Goal: Task Accomplishment & Management: Use online tool/utility

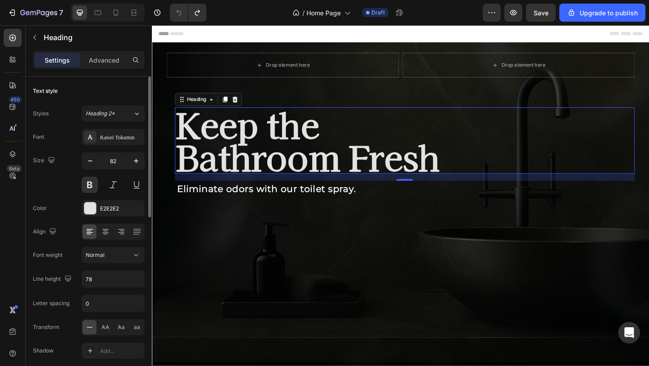
scroll to position [0, 0]
click at [94, 163] on icon "button" at bounding box center [90, 160] width 9 height 9
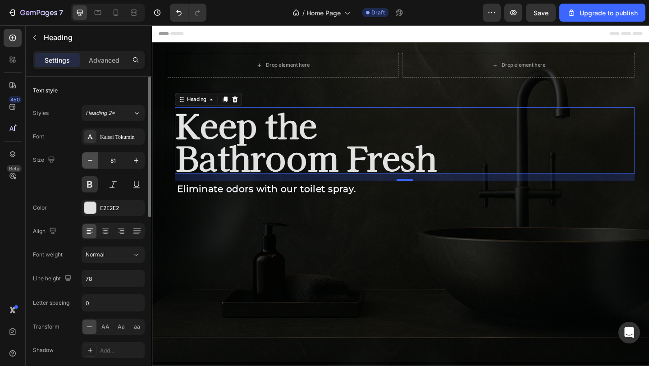
click at [94, 163] on icon "button" at bounding box center [90, 160] width 9 height 9
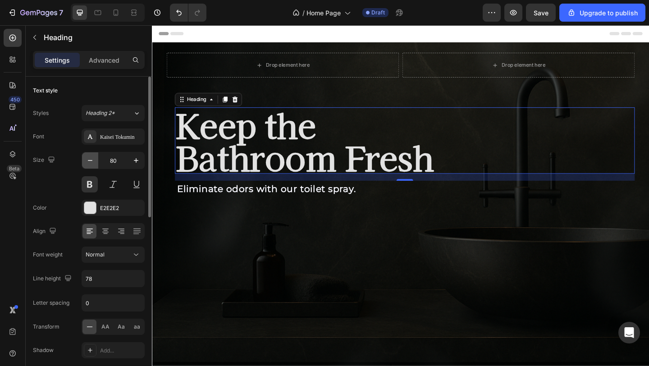
click at [94, 163] on icon "button" at bounding box center [90, 160] width 9 height 9
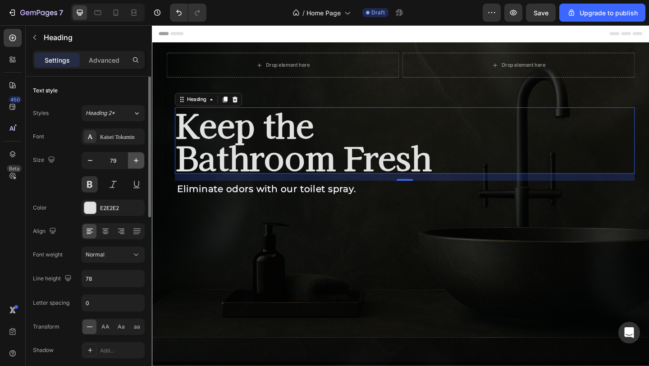
click at [142, 159] on button "button" at bounding box center [136, 160] width 16 height 16
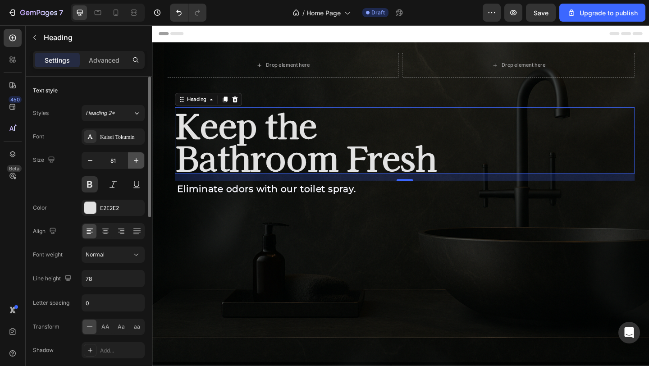
click at [141, 158] on button "button" at bounding box center [136, 160] width 16 height 16
type input "82"
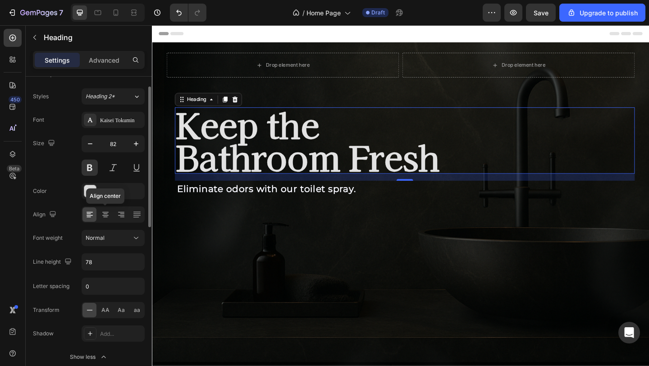
scroll to position [19, 0]
click at [114, 286] on input "0" at bounding box center [113, 284] width 62 height 16
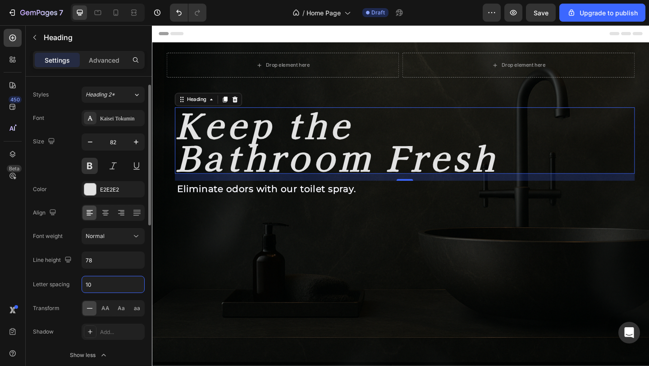
type input "1"
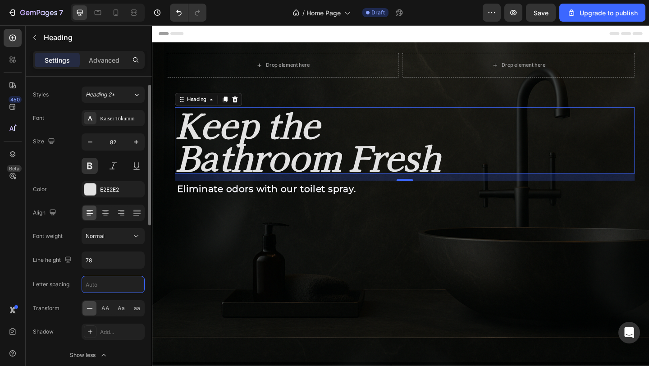
type input "5"
type input "81"
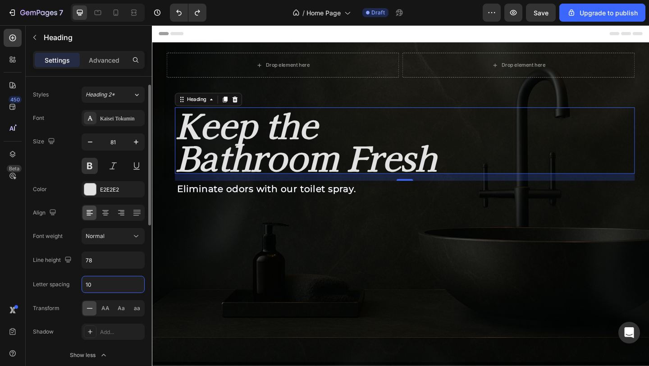
type input "0"
type input "80"
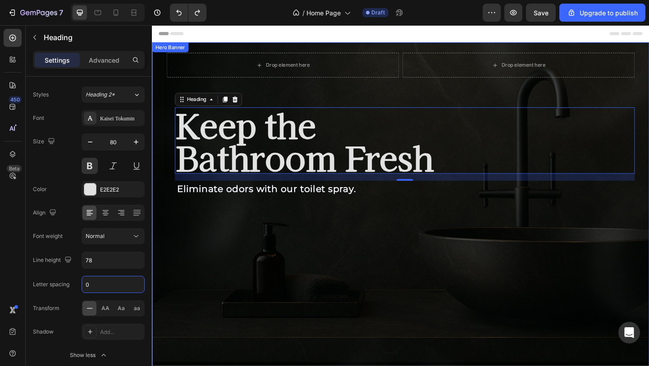
click at [345, 290] on div "Background Image" at bounding box center [422, 229] width 541 height 371
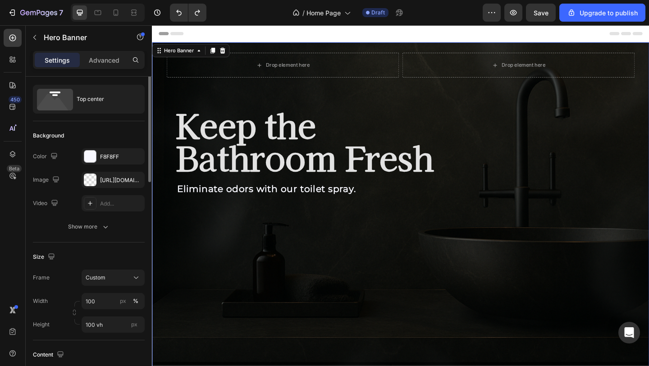
scroll to position [0, 0]
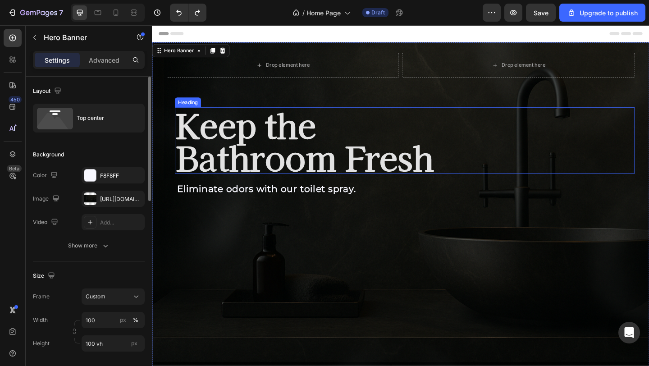
click at [391, 123] on p "Keep the Bathroom Fresh" at bounding box center [427, 150] width 499 height 70
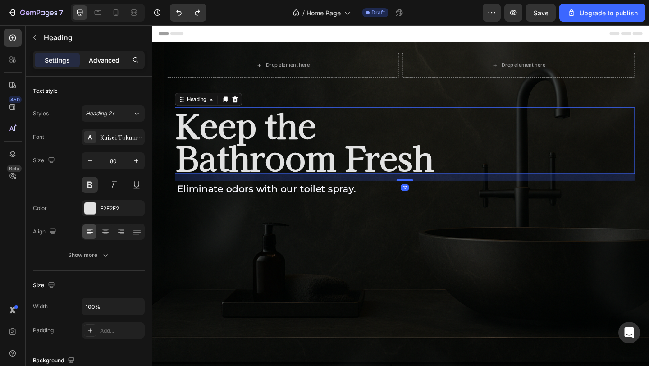
click at [101, 60] on p "Advanced" at bounding box center [104, 59] width 31 height 9
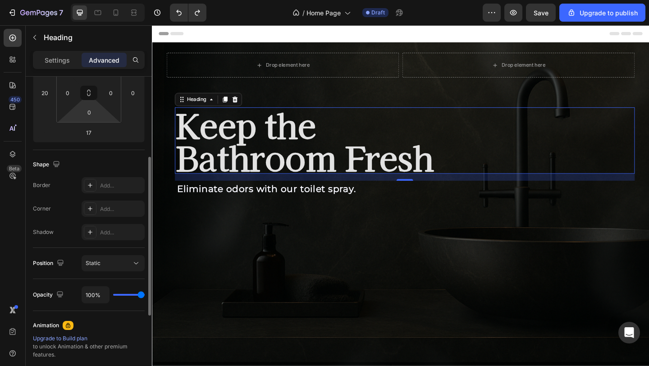
scroll to position [159, 0]
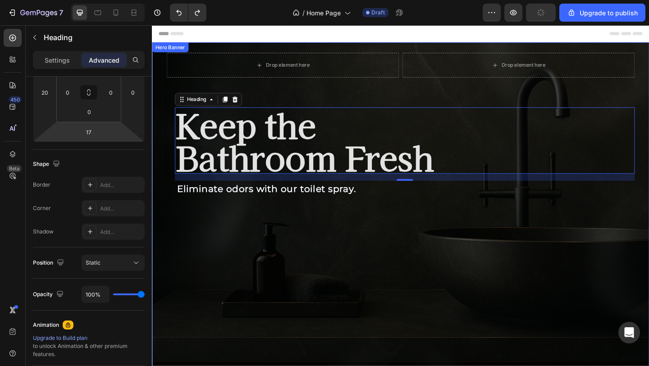
click at [428, 298] on div "Background Image" at bounding box center [422, 229] width 541 height 371
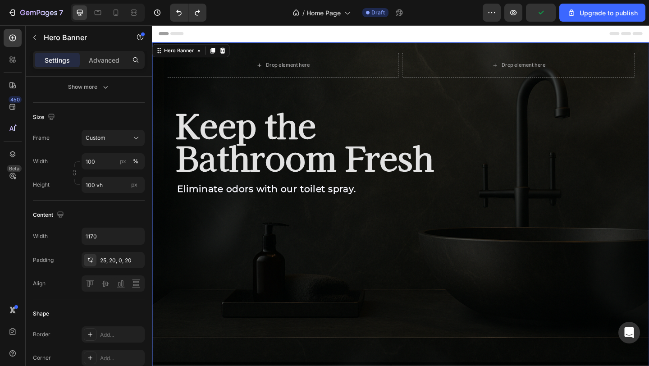
scroll to position [0, 0]
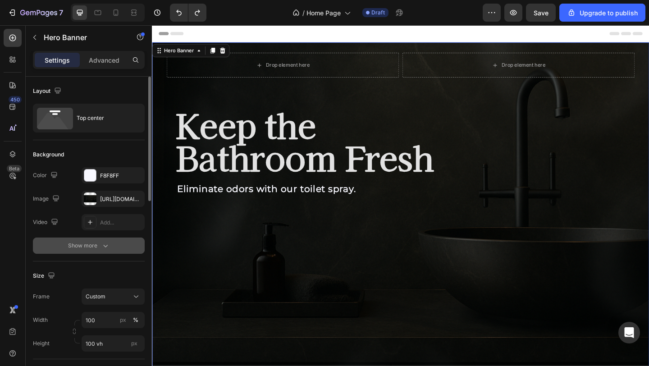
click at [78, 245] on div "Show more" at bounding box center [89, 245] width 42 height 9
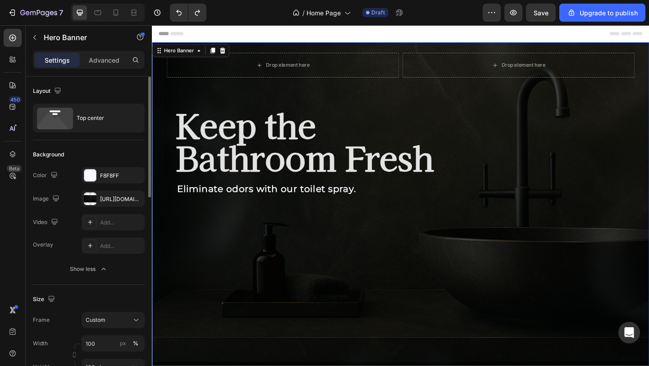
click at [234, 188] on div "Drop element here Drop element here Row Keep the Bathroom Fresh Heading Elimina…" at bounding box center [422, 137] width 509 height 165
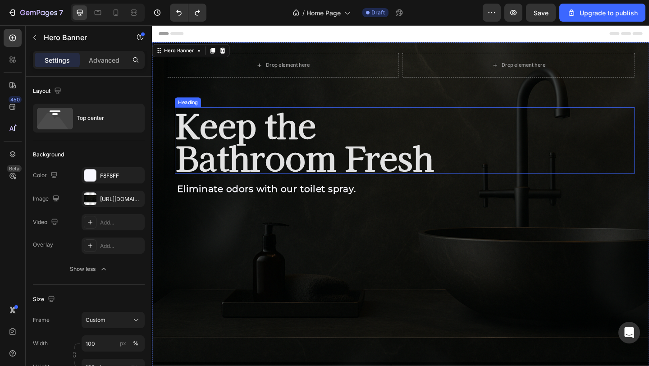
click at [237, 144] on p "Keep the Bathroom Fresh" at bounding box center [427, 150] width 499 height 70
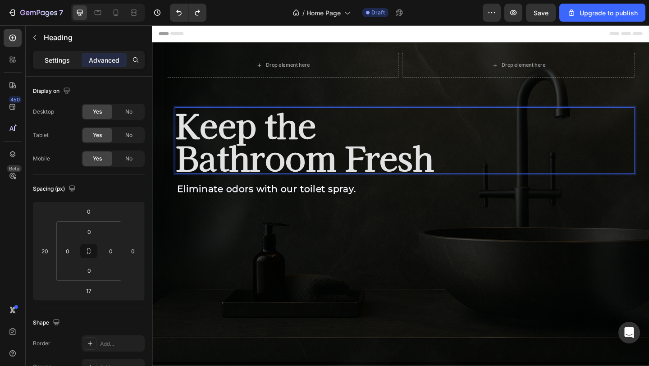
click at [72, 62] on div "Settings" at bounding box center [57, 60] width 45 height 14
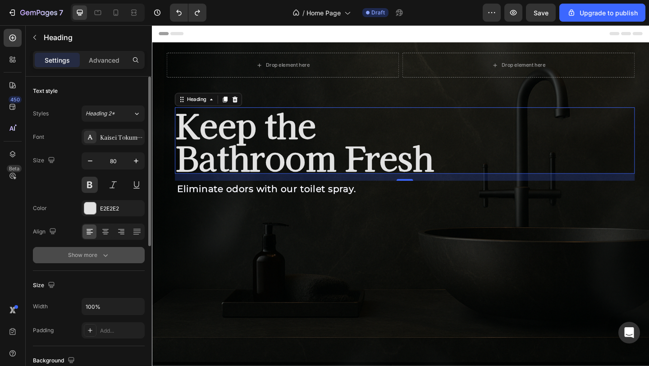
click at [96, 254] on div "Show more" at bounding box center [89, 255] width 42 height 9
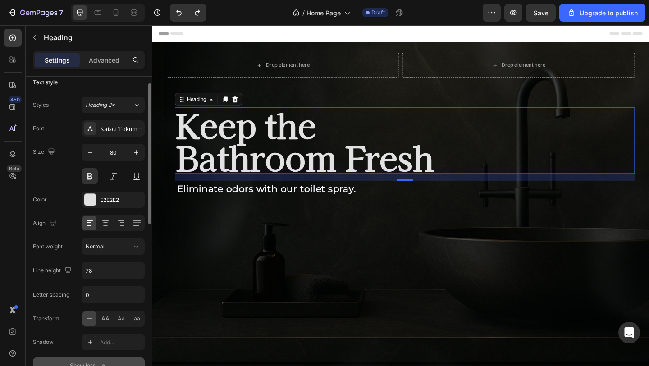
scroll to position [12, 0]
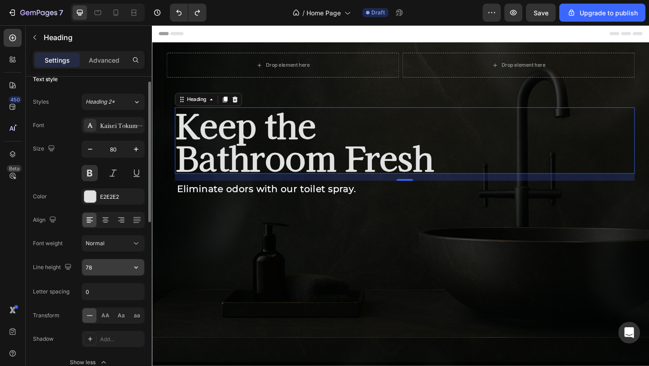
click at [107, 271] on input "78" at bounding box center [113, 267] width 62 height 16
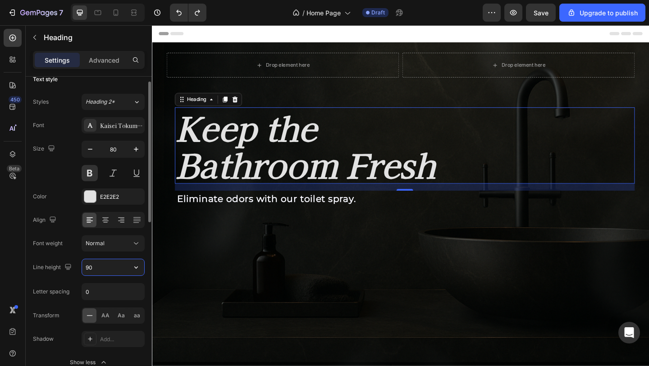
type input "9"
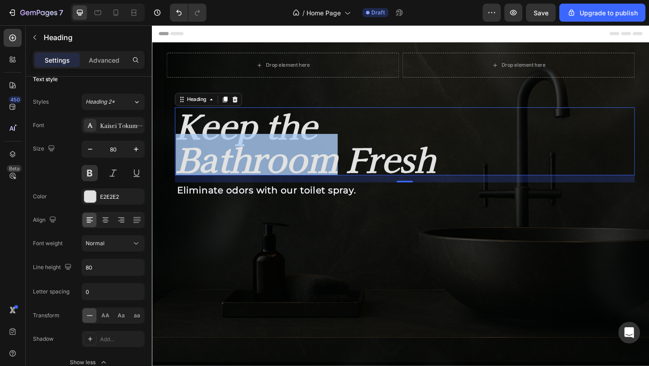
click at [270, 171] on p "Keep the Bathroom Fresh" at bounding box center [427, 151] width 499 height 72
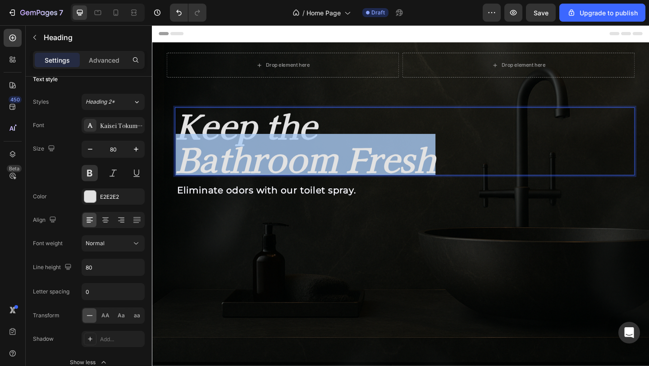
click at [270, 171] on p "Keep the Bathroom Fresh" at bounding box center [427, 151] width 499 height 72
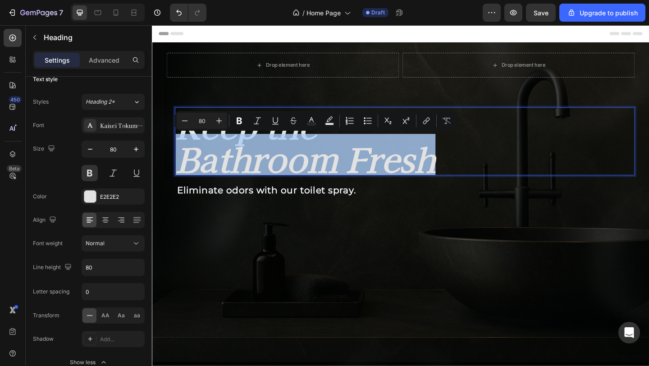
click at [296, 147] on p "Keep the Bathroom Fresh" at bounding box center [427, 151] width 499 height 72
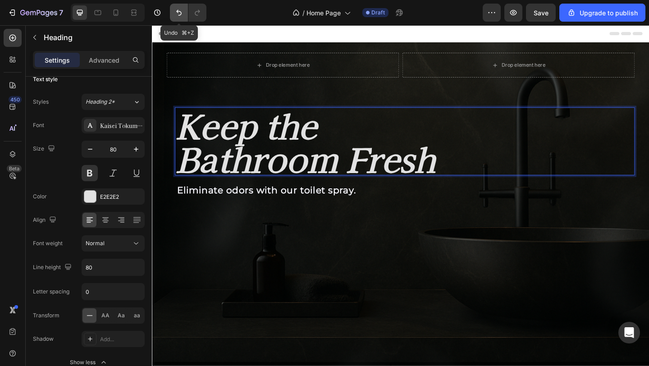
click at [175, 15] on icon "Undo/Redo" at bounding box center [178, 12] width 9 height 9
type input "78"
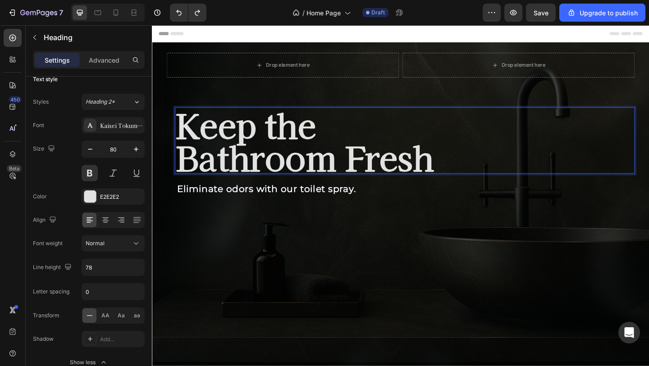
click at [386, 162] on p "Keep the Bathroom Fresh" at bounding box center [427, 150] width 499 height 70
click at [121, 272] on input "78" at bounding box center [113, 267] width 62 height 16
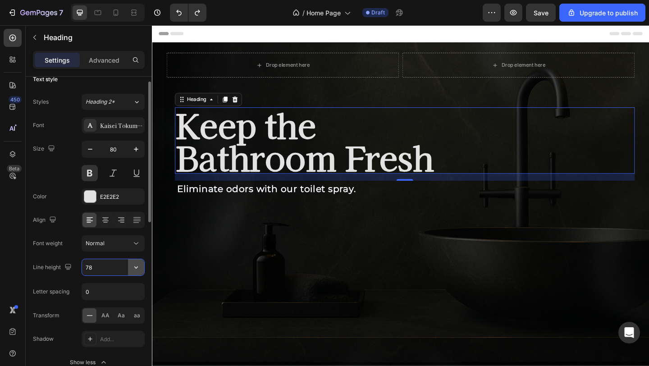
click at [140, 270] on icon "button" at bounding box center [136, 267] width 9 height 9
click at [114, 267] on input "78" at bounding box center [113, 267] width 62 height 16
click at [132, 269] on icon "button" at bounding box center [136, 267] width 9 height 9
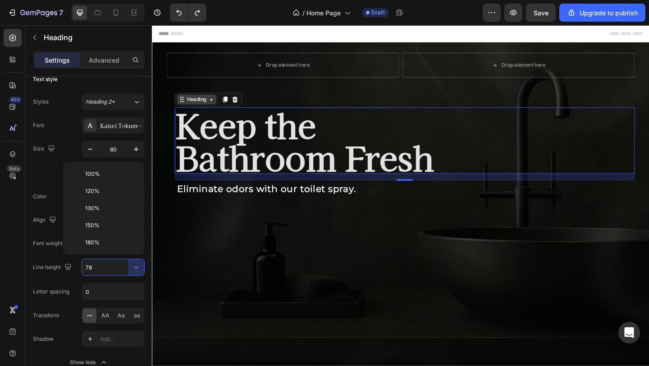
click at [212, 108] on div "Heading" at bounding box center [200, 106] width 25 height 8
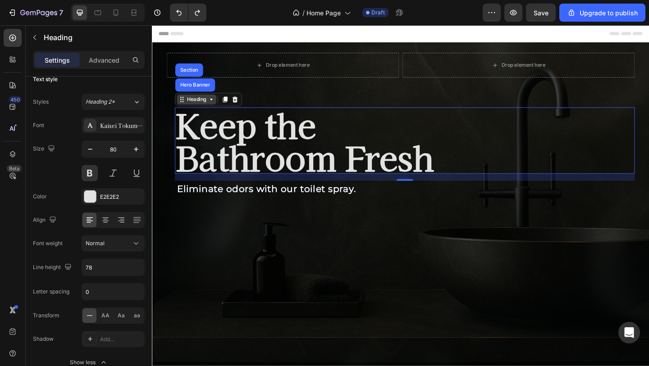
click at [212, 108] on div "Heading" at bounding box center [200, 106] width 25 height 8
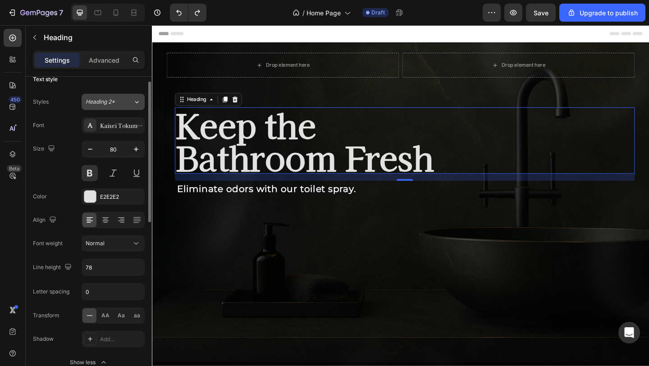
click at [133, 101] on icon at bounding box center [137, 101] width 8 height 9
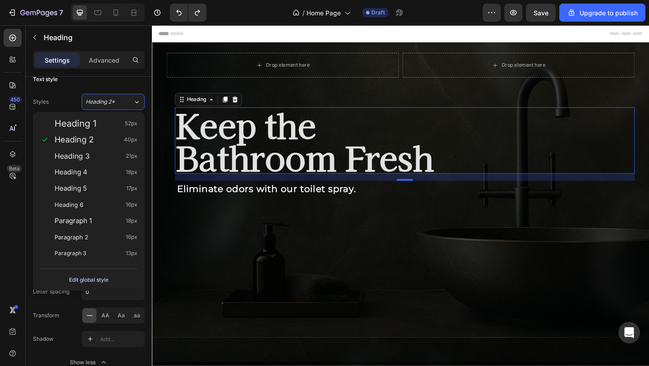
click at [96, 279] on div "Edit global style" at bounding box center [89, 280] width 40 height 11
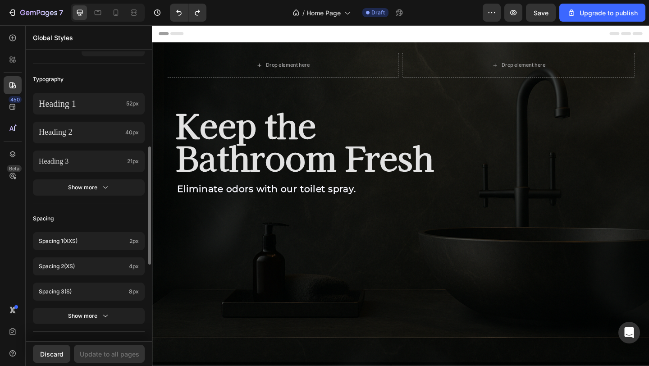
scroll to position [246, 0]
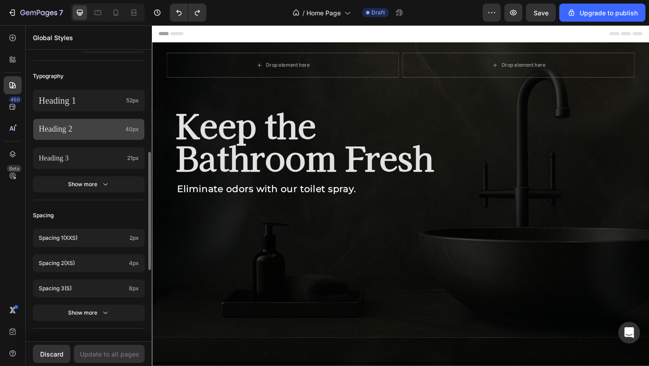
click at [121, 126] on p "Heading 2" at bounding box center [80, 129] width 83 height 10
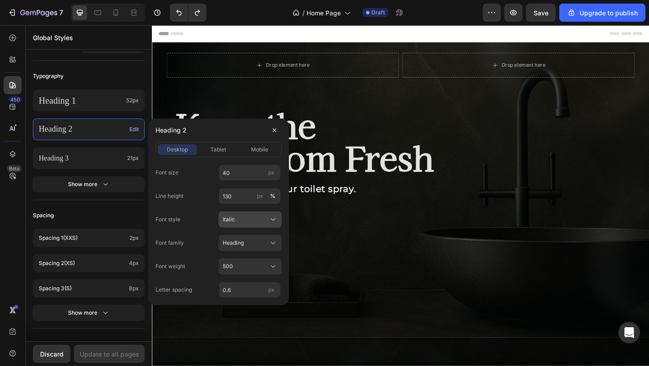
click at [243, 226] on button "Italic" at bounding box center [250, 219] width 63 height 16
click at [238, 241] on span "Normal" at bounding box center [231, 241] width 19 height 8
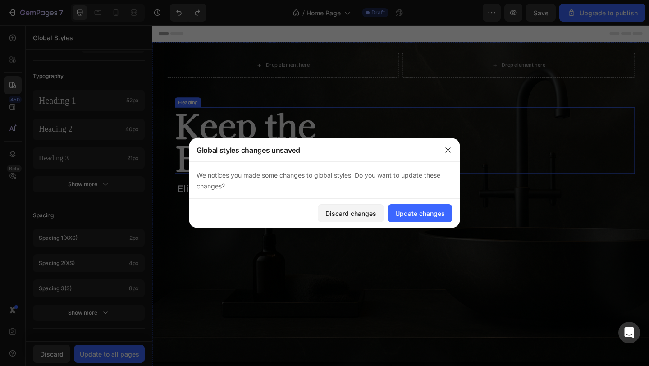
click at [407, 183] on p "Keep the Bathroom Fresh" at bounding box center [427, 150] width 499 height 70
click at [399, 214] on div "Update changes" at bounding box center [420, 213] width 50 height 9
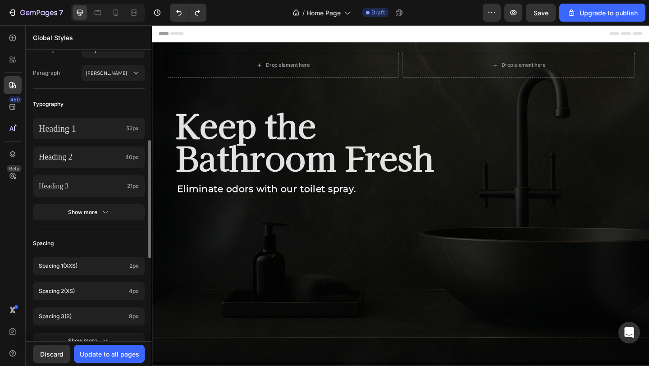
scroll to position [0, 0]
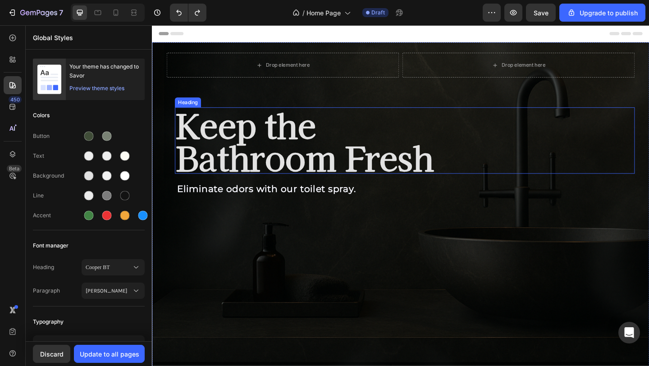
click at [293, 156] on p "Keep the Bathroom Fresh" at bounding box center [427, 150] width 499 height 70
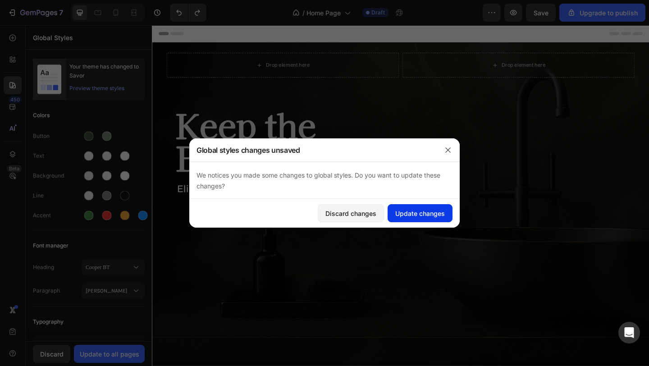
click at [442, 217] on div "Update changes" at bounding box center [420, 213] width 50 height 9
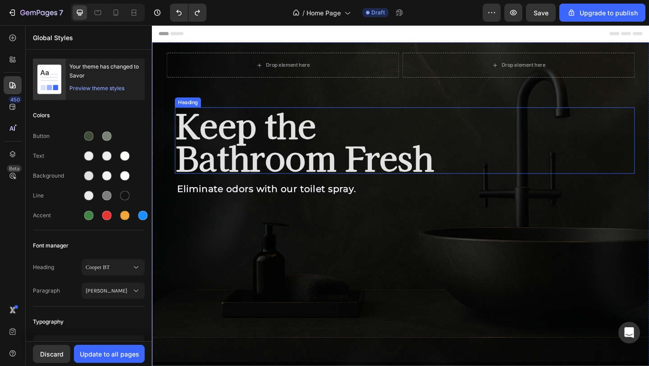
click at [383, 159] on p "Keep the Bathroom Fresh" at bounding box center [427, 150] width 499 height 70
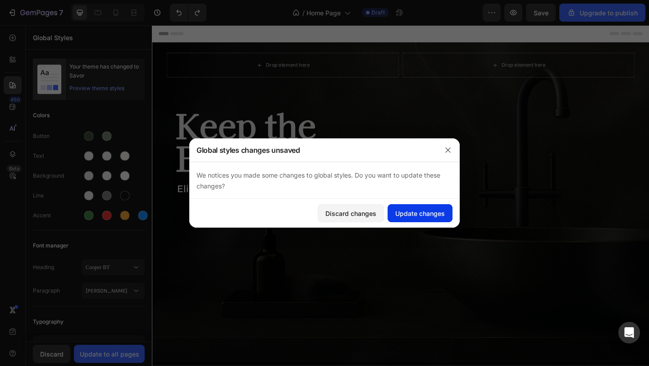
click at [420, 213] on div "Update changes" at bounding box center [420, 213] width 50 height 9
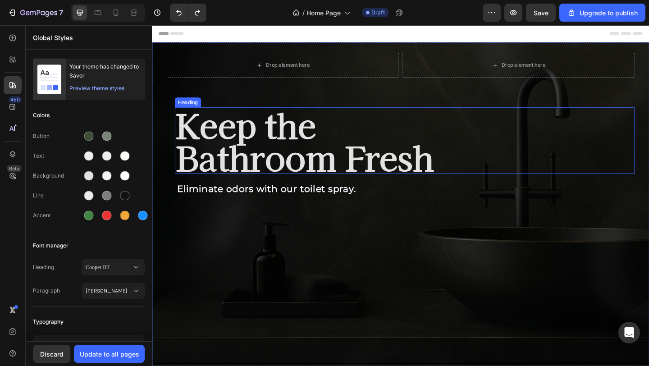
click at [233, 144] on p "Keep the Bathroom Fresh" at bounding box center [427, 150] width 499 height 70
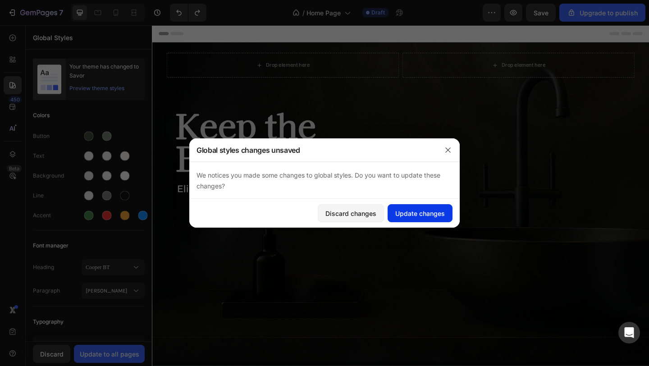
click at [428, 216] on div "Update changes" at bounding box center [420, 213] width 50 height 9
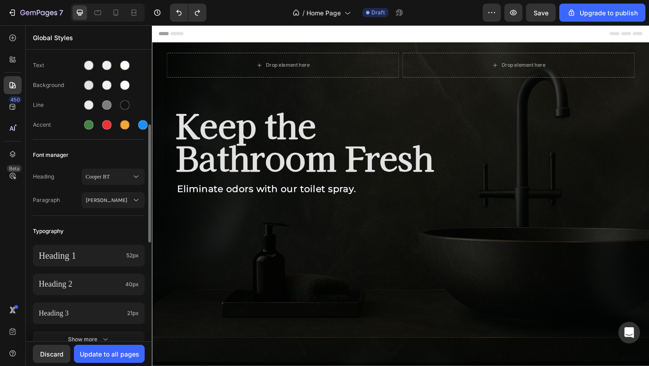
scroll to position [120, 0]
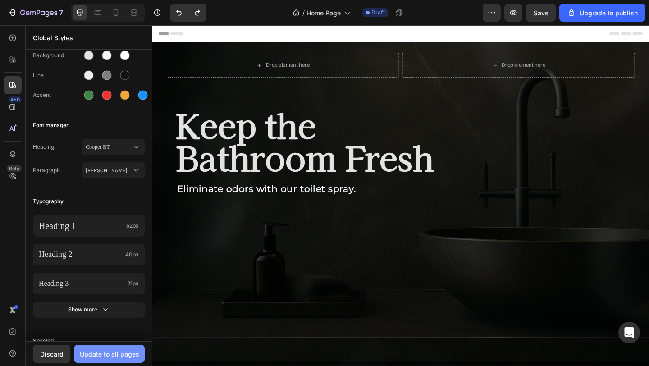
click at [116, 353] on div "Update to all pages" at bounding box center [110, 353] width 60 height 9
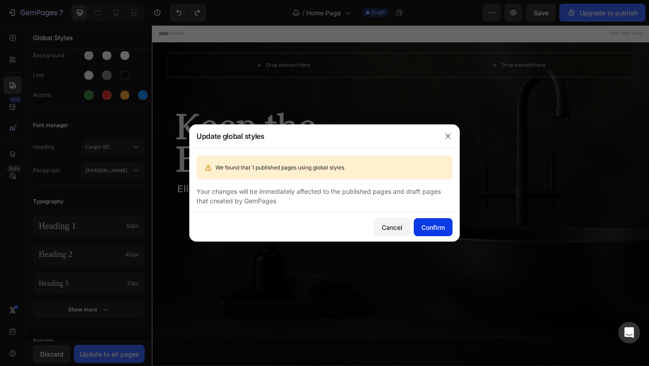
click at [426, 227] on div "Confirm" at bounding box center [433, 227] width 23 height 9
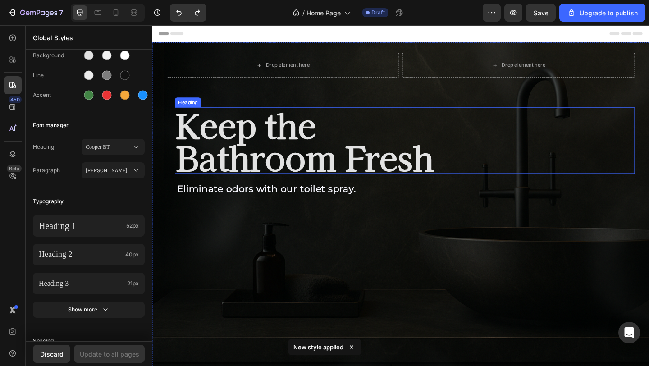
click at [282, 171] on p "Keep the Bathroom Fresh" at bounding box center [427, 150] width 499 height 70
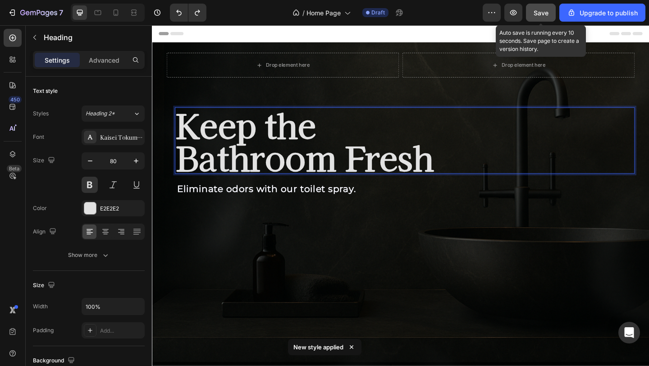
click at [544, 18] on button "Save" at bounding box center [541, 13] width 30 height 18
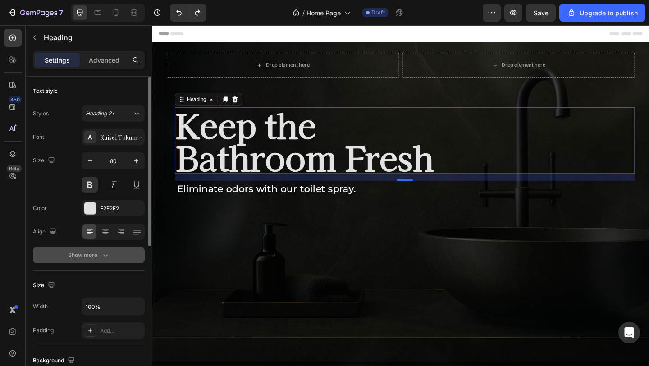
click at [100, 251] on div "Show more" at bounding box center [89, 255] width 42 height 9
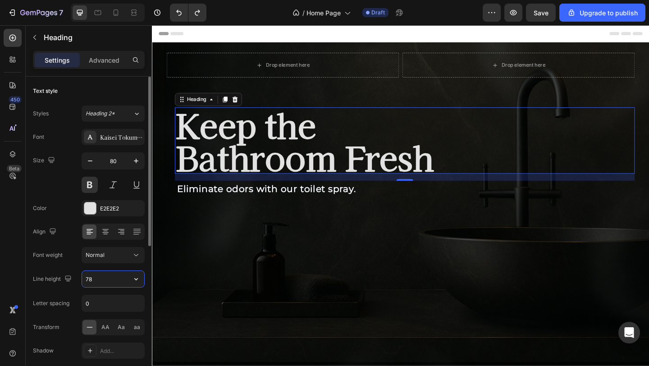
click at [117, 280] on input "78" at bounding box center [113, 279] width 62 height 16
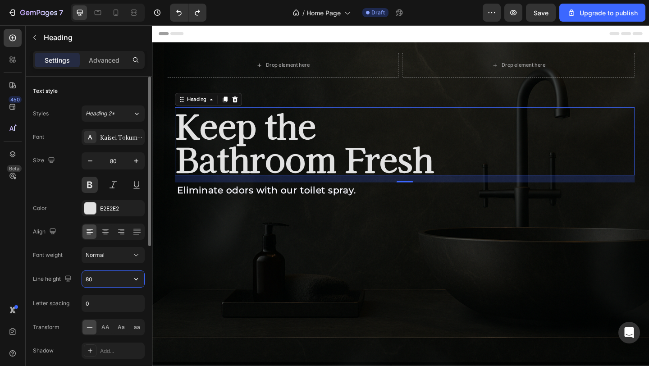
type input "8"
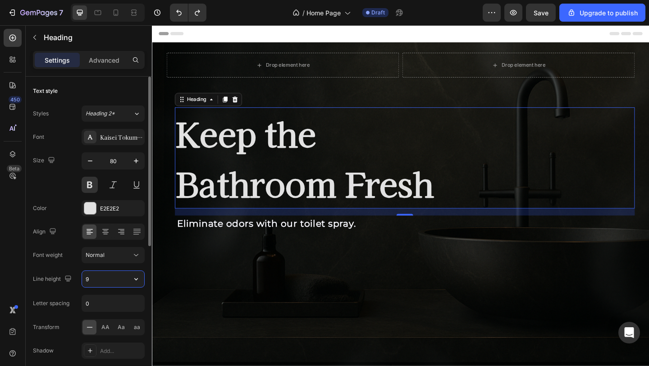
type input "90"
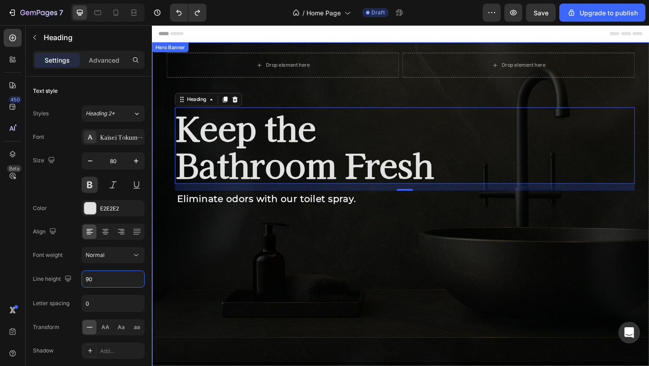
click at [406, 266] on div "Background Image" at bounding box center [422, 229] width 541 height 371
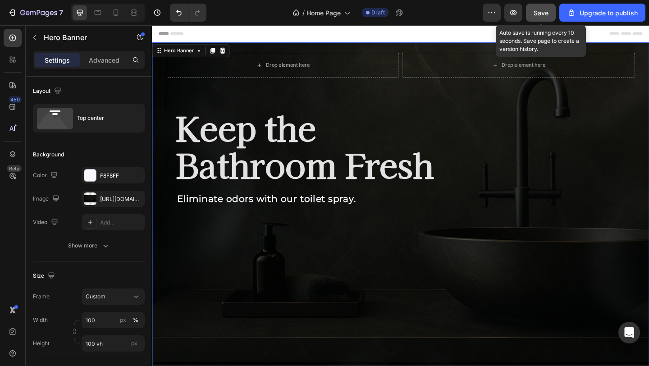
click at [545, 14] on span "Save" at bounding box center [541, 13] width 15 height 8
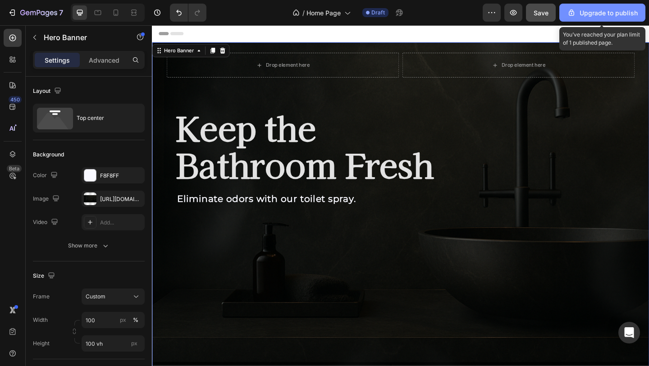
click at [610, 11] on div "Upgrade to publish" at bounding box center [602, 12] width 71 height 9
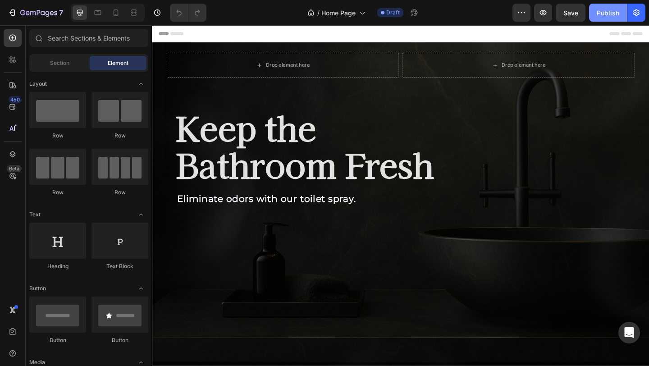
click at [619, 13] on button "Publish" at bounding box center [608, 13] width 38 height 18
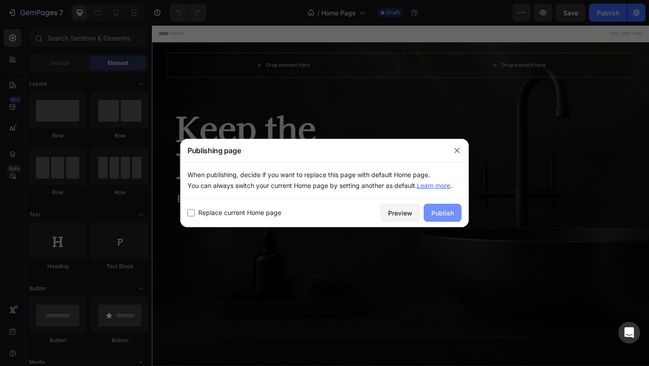
click at [446, 219] on button "Publish" at bounding box center [443, 213] width 38 height 18
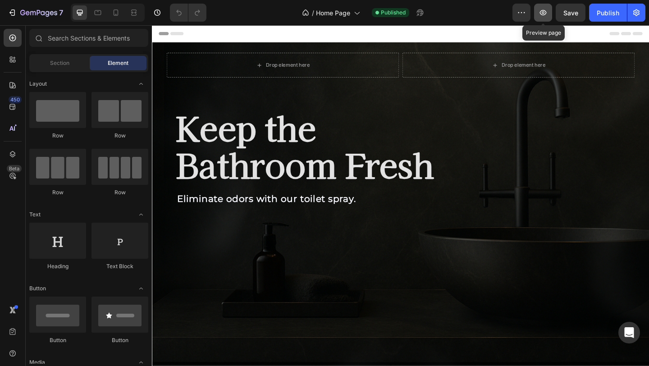
click at [545, 16] on icon "button" at bounding box center [543, 12] width 9 height 9
click at [613, 17] on div "Publish" at bounding box center [608, 12] width 23 height 9
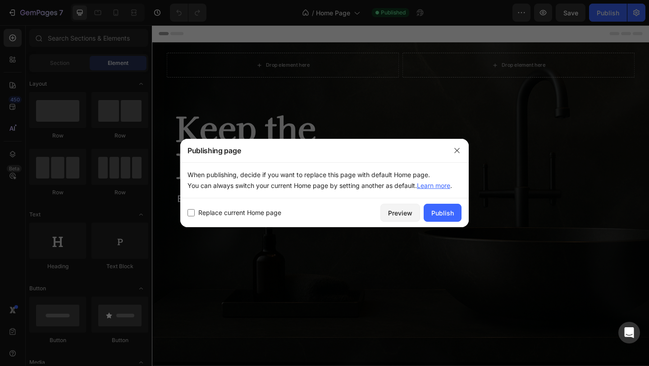
click at [238, 213] on span "Replace current Home page" at bounding box center [239, 212] width 83 height 11
checkbox input "true"
click at [438, 211] on div "Publish" at bounding box center [442, 212] width 23 height 9
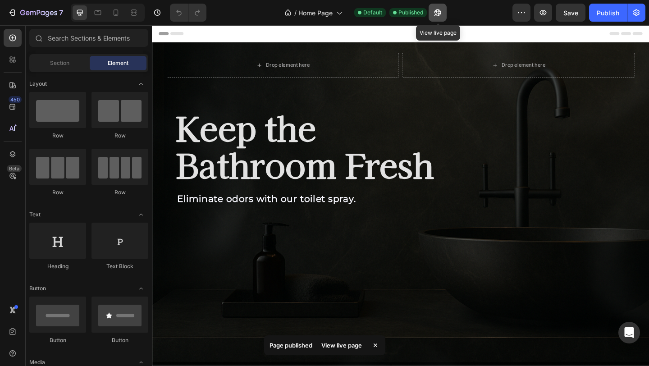
click at [436, 14] on icon "button" at bounding box center [435, 15] width 2 height 2
